Goal: Use online tool/utility: Use online tool/utility

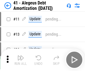
click at [21, 60] on img "button" at bounding box center [20, 57] width 7 height 7
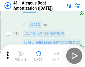
scroll to position [69, 0]
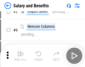
click at [21, 55] on img "button" at bounding box center [20, 53] width 7 height 7
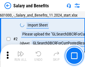
scroll to position [41, 0]
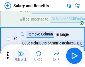
click at [21, 55] on img "button" at bounding box center [20, 53] width 7 height 7
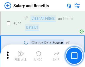
scroll to position [2618, 0]
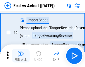
click at [21, 55] on img "button" at bounding box center [20, 53] width 7 height 7
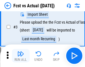
click at [21, 55] on img "button" at bounding box center [20, 53] width 7 height 7
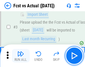
scroll to position [84, 0]
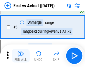
click at [21, 55] on img "button" at bounding box center [20, 53] width 7 height 7
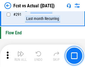
scroll to position [2646, 0]
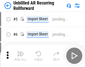
click at [21, 55] on img "button" at bounding box center [20, 53] width 7 height 7
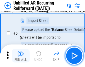
scroll to position [53, 0]
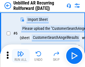
click at [21, 55] on img "button" at bounding box center [20, 53] width 7 height 7
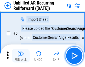
scroll to position [90, 0]
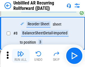
click at [21, 55] on img "button" at bounding box center [20, 53] width 7 height 7
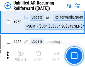
scroll to position [1899, 0]
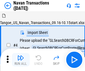
click at [21, 55] on img "button" at bounding box center [20, 57] width 7 height 7
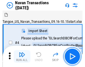
scroll to position [48, 0]
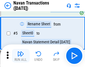
click at [21, 55] on img "button" at bounding box center [20, 53] width 7 height 7
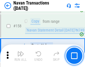
scroll to position [1813, 0]
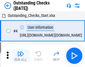
click at [21, 55] on img "button" at bounding box center [20, 53] width 7 height 7
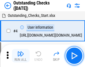
scroll to position [58, 0]
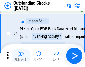
click at [21, 55] on img "button" at bounding box center [20, 53] width 7 height 7
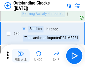
click at [21, 55] on img "button" at bounding box center [20, 53] width 7 height 7
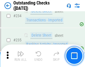
scroll to position [1698, 0]
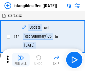
click at [21, 60] on img "button" at bounding box center [20, 57] width 7 height 7
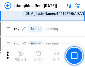
scroll to position [218, 0]
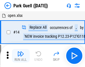
click at [21, 55] on img "button" at bounding box center [20, 53] width 7 height 7
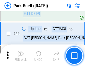
scroll to position [699, 0]
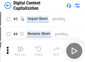
click at [21, 47] on img "button" at bounding box center [20, 49] width 7 height 7
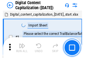
scroll to position [52, 0]
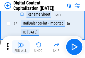
click at [21, 47] on img "button" at bounding box center [20, 45] width 7 height 7
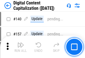
scroll to position [593, 0]
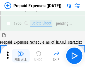
click at [21, 55] on img "button" at bounding box center [20, 53] width 7 height 7
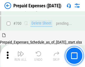
scroll to position [1538, 0]
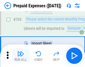
click at [21, 55] on img "button" at bounding box center [20, 53] width 7 height 7
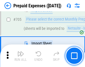
scroll to position [1566, 0]
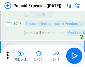
click at [21, 55] on img "button" at bounding box center [20, 53] width 7 height 7
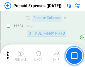
scroll to position [5445, 0]
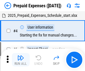
click at [21, 60] on img "button" at bounding box center [20, 57] width 7 height 7
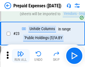
click at [21, 55] on img "button" at bounding box center [20, 53] width 7 height 7
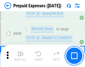
scroll to position [1947, 0]
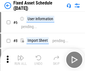
click at [21, 60] on img "button" at bounding box center [20, 57] width 7 height 7
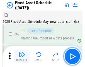
scroll to position [59, 0]
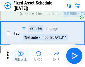
click at [21, 55] on img "button" at bounding box center [20, 53] width 7 height 7
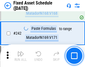
scroll to position [1732, 0]
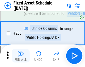
click at [21, 55] on img "button" at bounding box center [20, 53] width 7 height 7
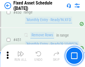
scroll to position [2500, 0]
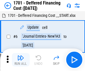
click at [21, 60] on img "button" at bounding box center [20, 57] width 7 height 7
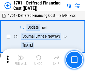
scroll to position [67, 0]
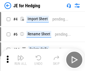
click at [21, 55] on img "button" at bounding box center [20, 57] width 7 height 7
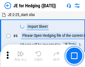
scroll to position [32, 0]
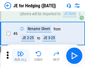
click at [21, 55] on img "button" at bounding box center [20, 53] width 7 height 7
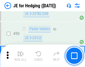
scroll to position [362, 0]
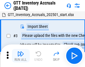
click at [21, 55] on img "button" at bounding box center [20, 53] width 7 height 7
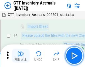
scroll to position [36, 0]
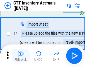
click at [21, 55] on img "button" at bounding box center [20, 53] width 7 height 7
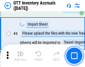
scroll to position [65, 0]
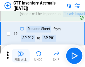
click at [21, 55] on img "button" at bounding box center [20, 53] width 7 height 7
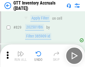
scroll to position [4244, 0]
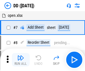
click at [21, 60] on img "button" at bounding box center [20, 57] width 7 height 7
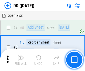
scroll to position [54, 0]
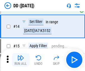
click at [21, 60] on img "button" at bounding box center [20, 57] width 7 height 7
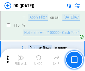
scroll to position [144, 0]
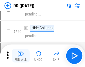
click at [21, 55] on img "button" at bounding box center [20, 53] width 7 height 7
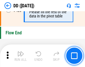
scroll to position [2676, 0]
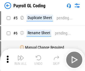
click at [21, 60] on img "button" at bounding box center [20, 57] width 7 height 7
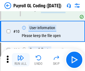
click at [21, 60] on img "button" at bounding box center [20, 57] width 7 height 7
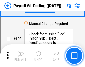
scroll to position [1312, 0]
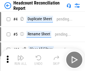
click at [21, 60] on img "button" at bounding box center [20, 57] width 7 height 7
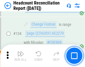
scroll to position [672, 0]
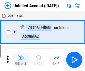
click at [21, 60] on img "button" at bounding box center [20, 57] width 7 height 7
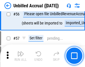
scroll to position [612, 0]
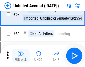
click at [21, 55] on img "button" at bounding box center [20, 53] width 7 height 7
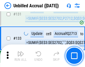
scroll to position [1666, 0]
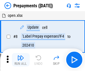
click at [21, 60] on img "button" at bounding box center [20, 57] width 7 height 7
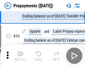
scroll to position [35, 0]
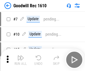
click at [21, 60] on img "button" at bounding box center [20, 57] width 7 height 7
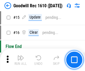
scroll to position [96, 0]
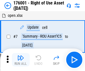
click at [21, 60] on img "button" at bounding box center [20, 57] width 7 height 7
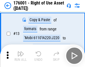
scroll to position [36, 0]
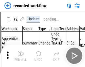
click at [21, 55] on img "button" at bounding box center [20, 53] width 7 height 7
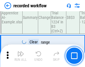
scroll to position [1748, 0]
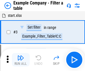
click at [21, 60] on img "button" at bounding box center [20, 57] width 7 height 7
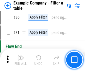
scroll to position [512, 0]
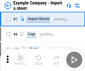
click at [21, 55] on img "button" at bounding box center [20, 57] width 7 height 7
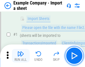
scroll to position [47, 0]
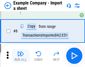
click at [21, 55] on img "button" at bounding box center [20, 53] width 7 height 7
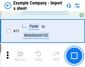
scroll to position [124, 0]
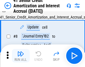
click at [21, 55] on img "button" at bounding box center [20, 53] width 7 height 7
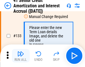
click at [21, 55] on img "button" at bounding box center [20, 53] width 7 height 7
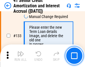
scroll to position [584, 0]
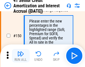
click at [21, 55] on img "button" at bounding box center [20, 53] width 7 height 7
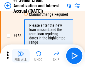
click at [21, 55] on img "button" at bounding box center [20, 53] width 7 height 7
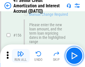
scroll to position [682, 0]
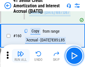
click at [21, 55] on img "button" at bounding box center [20, 53] width 7 height 7
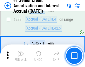
scroll to position [1252, 0]
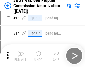
click at [21, 55] on img "button" at bounding box center [20, 53] width 7 height 7
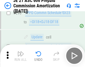
scroll to position [1029, 0]
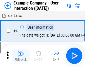
click at [21, 55] on img "button" at bounding box center [20, 53] width 7 height 7
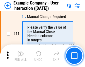
scroll to position [121, 0]
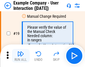
click at [21, 55] on img "button" at bounding box center [20, 53] width 7 height 7
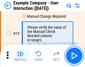
click at [21, 55] on img "button" at bounding box center [20, 53] width 7 height 7
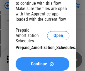
click at [43, 64] on span "Continue" at bounding box center [39, 64] width 16 height 4
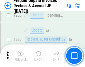
scroll to position [725, 0]
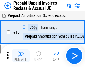
click at [21, 55] on img "button" at bounding box center [20, 53] width 7 height 7
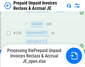
scroll to position [456, 0]
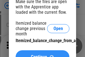
click at [43, 55] on span "Continue" at bounding box center [39, 57] width 16 height 4
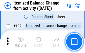
scroll to position [883, 0]
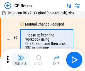
click at [21, 60] on img "button" at bounding box center [20, 57] width 7 height 7
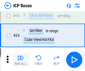
click at [21, 60] on img "button" at bounding box center [20, 57] width 7 height 7
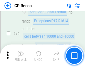
scroll to position [502, 0]
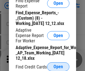
click at [58, 66] on span "Open" at bounding box center [59, 66] width 10 height 4
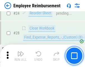
scroll to position [261, 0]
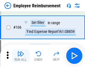
click at [21, 55] on img "button" at bounding box center [20, 53] width 7 height 7
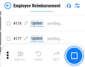
click at [21, 55] on img "button" at bounding box center [20, 53] width 7 height 7
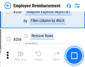
scroll to position [1415, 0]
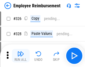
click at [21, 55] on img "button" at bounding box center [20, 53] width 7 height 7
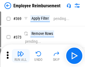
click at [21, 55] on img "button" at bounding box center [20, 53] width 7 height 7
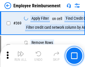
scroll to position [2979, 0]
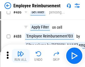
click at [21, 55] on img "button" at bounding box center [20, 53] width 7 height 7
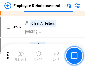
scroll to position [3589, 0]
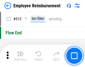
click at [21, 55] on img "button" at bounding box center [20, 53] width 7 height 7
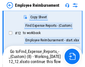
scroll to position [114, 0]
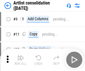
click at [21, 60] on img "button" at bounding box center [20, 57] width 7 height 7
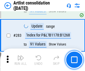
scroll to position [2313, 0]
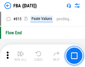
scroll to position [5006, 0]
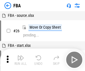
scroll to position [6, 0]
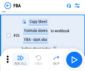
click at [21, 60] on img "button" at bounding box center [20, 57] width 7 height 7
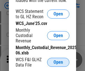
click at [58, 62] on span "Open" at bounding box center [59, 62] width 10 height 4
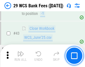
scroll to position [228, 0]
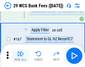
click at [21, 55] on img "button" at bounding box center [20, 53] width 7 height 7
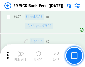
scroll to position [2883, 0]
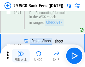
click at [21, 55] on img "button" at bounding box center [20, 53] width 7 height 7
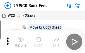
scroll to position [10, 0]
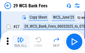
click at [21, 41] on img "button" at bounding box center [20, 39] width 7 height 7
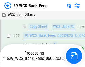
scroll to position [112, 0]
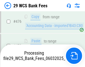
scroll to position [2877, 0]
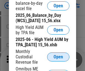
click at [58, 59] on span "Open" at bounding box center [59, 57] width 10 height 4
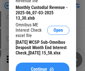
click at [43, 67] on span "Continue" at bounding box center [39, 69] width 16 height 4
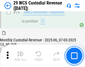
scroll to position [584, 0]
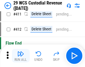
click at [21, 55] on img "button" at bounding box center [20, 53] width 7 height 7
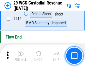
scroll to position [2671, 0]
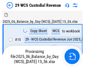
scroll to position [13, 0]
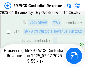
scroll to position [584, 0]
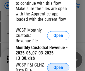
click at [58, 66] on span "Open" at bounding box center [59, 67] width 10 height 4
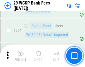
scroll to position [1859, 0]
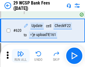
click at [21, 55] on img "button" at bounding box center [20, 53] width 7 height 7
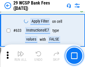
scroll to position [3223, 0]
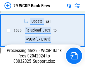
scroll to position [2947, 0]
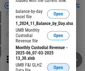
click at [58, 66] on span "Open" at bounding box center [59, 67] width 10 height 4
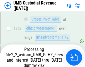
scroll to position [1971, 0]
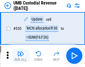
click at [21, 55] on img "button" at bounding box center [20, 53] width 7 height 7
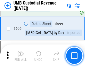
scroll to position [3228, 0]
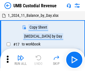
scroll to position [4, 0]
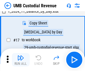
click at [21, 60] on img "button" at bounding box center [20, 57] width 7 height 7
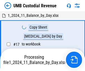
scroll to position [4, 0]
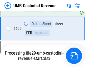
scroll to position [3191, 0]
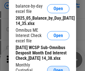
click at [58, 68] on span "Open" at bounding box center [59, 70] width 10 height 4
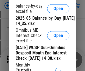
scroll to position [106, 0]
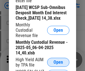
click at [58, 64] on span "Open" at bounding box center [59, 62] width 10 height 4
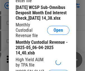
scroll to position [107, 0]
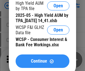
click at [43, 63] on span "Continue" at bounding box center [39, 61] width 16 height 4
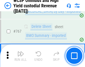
scroll to position [4557, 0]
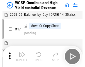
scroll to position [3, 0]
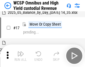
click at [21, 55] on img "button" at bounding box center [20, 53] width 7 height 7
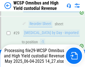
scroll to position [116, 0]
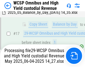
scroll to position [116, 0]
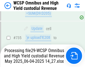
scroll to position [4496, 0]
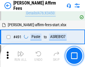
scroll to position [1521, 0]
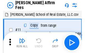
scroll to position [6, 0]
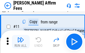
click at [21, 41] on img "button" at bounding box center [20, 39] width 7 height 7
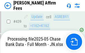
scroll to position [1467, 0]
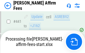
scroll to position [1467, 0]
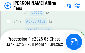
scroll to position [1467, 0]
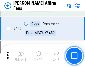
scroll to position [1460, 0]
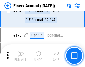
scroll to position [1237, 0]
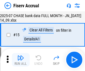
click at [21, 60] on img "button" at bounding box center [20, 57] width 7 height 7
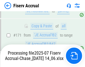
scroll to position [1547, 0]
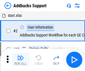
click at [21, 55] on img "button" at bounding box center [20, 57] width 7 height 7
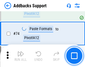
scroll to position [407, 0]
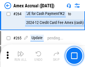
scroll to position [1638, 0]
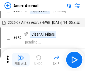
click at [21, 60] on img "button" at bounding box center [20, 57] width 7 height 7
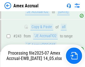
scroll to position [1631, 0]
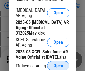
click at [58, 64] on span "Open" at bounding box center [59, 65] width 10 height 4
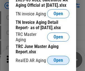
click at [58, 58] on span "Open" at bounding box center [59, 60] width 10 height 4
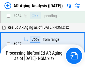
scroll to position [867, 0]
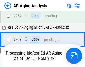
scroll to position [860, 0]
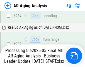
scroll to position [860, 0]
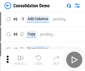
click at [21, 60] on img "button" at bounding box center [20, 57] width 7 height 7
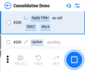
scroll to position [1753, 0]
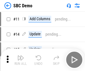
click at [21, 60] on img "button" at bounding box center [20, 57] width 7 height 7
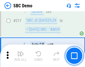
scroll to position [1380, 0]
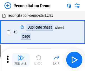
click at [21, 60] on img "button" at bounding box center [20, 57] width 7 height 7
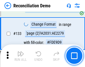
scroll to position [664, 0]
